Goal: Ask a question

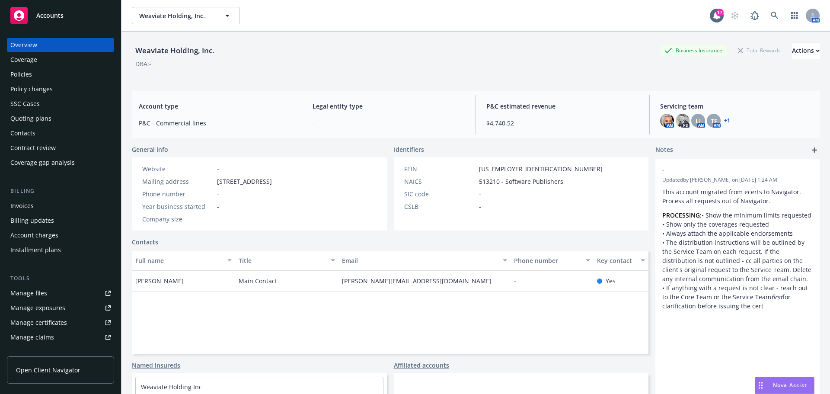
click at [65, 69] on div "Policies" at bounding box center [60, 74] width 100 height 14
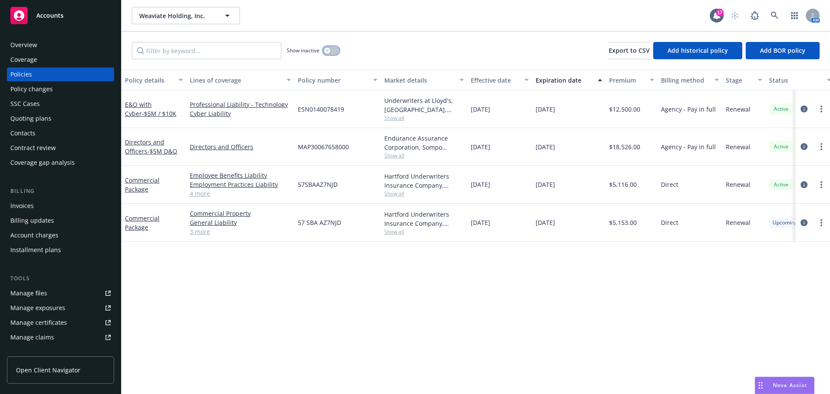
click at [338, 51] on button "button" at bounding box center [331, 50] width 16 height 9
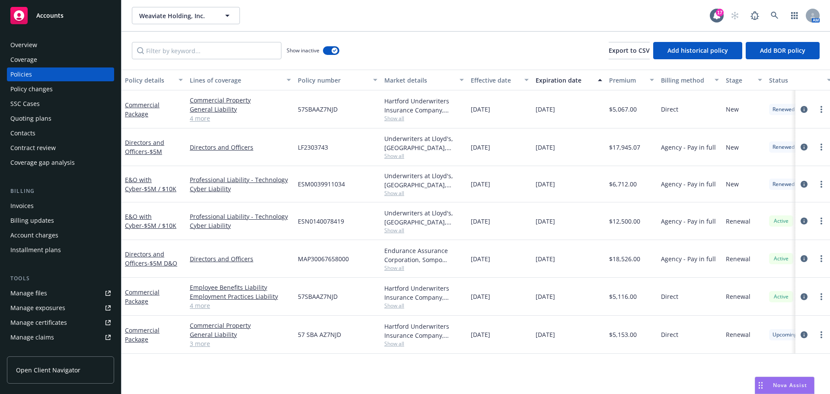
click at [791, 384] on span "Nova Assist" at bounding box center [790, 384] width 34 height 7
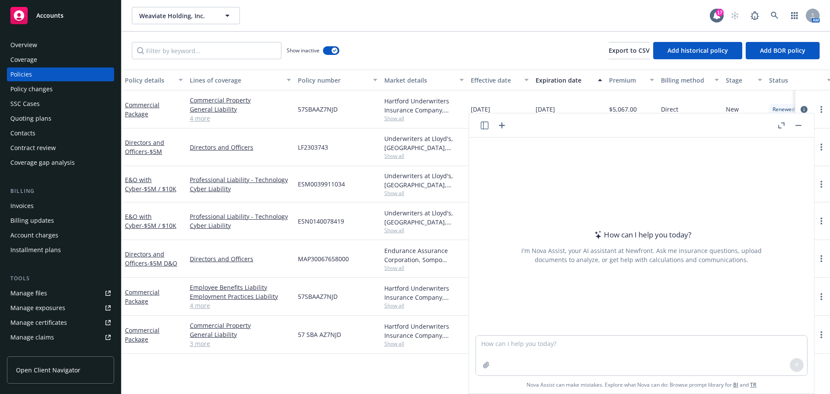
click at [755, 377] on button "Nova Assist" at bounding box center [785, 385] width 60 height 17
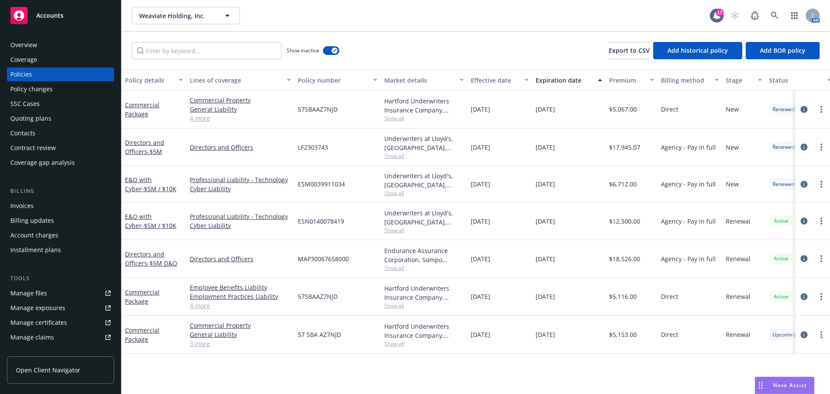
click at [788, 385] on span "Nova Assist" at bounding box center [790, 384] width 34 height 7
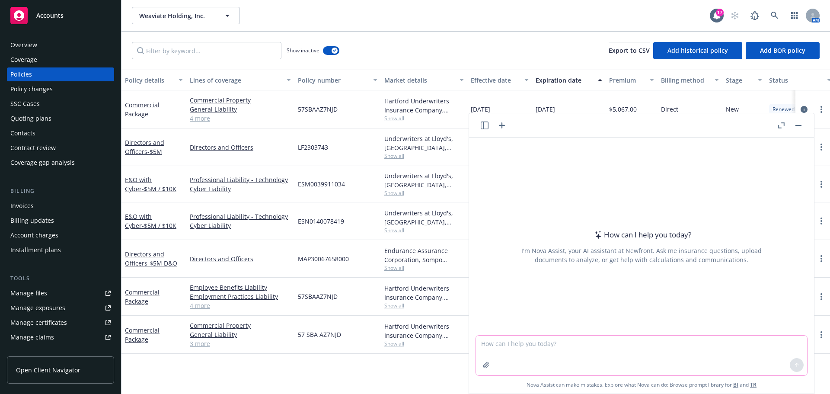
click at [614, 342] on textarea at bounding box center [641, 355] width 331 height 40
type textarea "what is the difference between size of contract and total fee income to insured…"
